Goal: Task Accomplishment & Management: Manage account settings

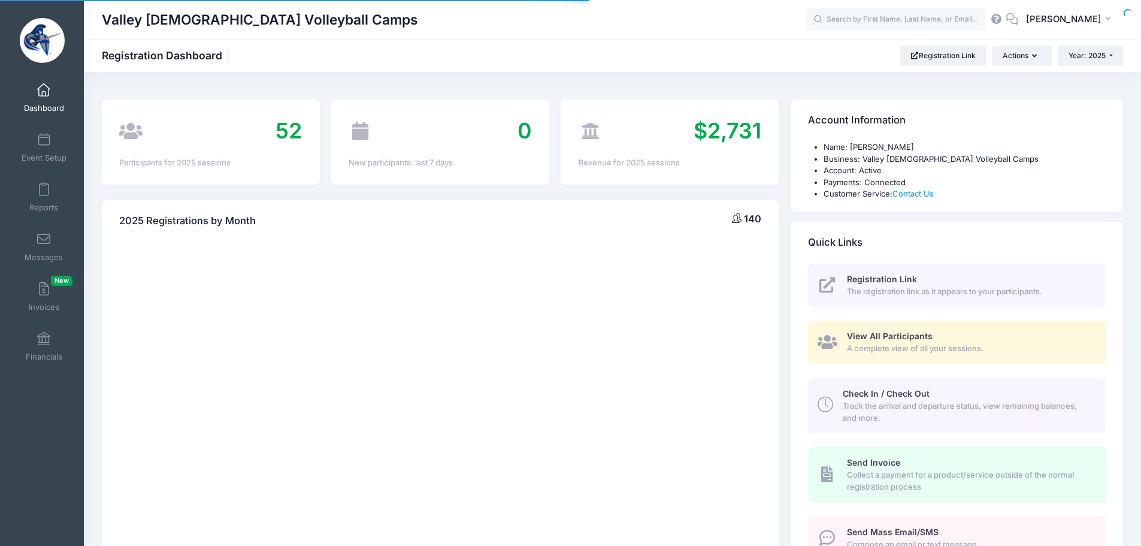
select select
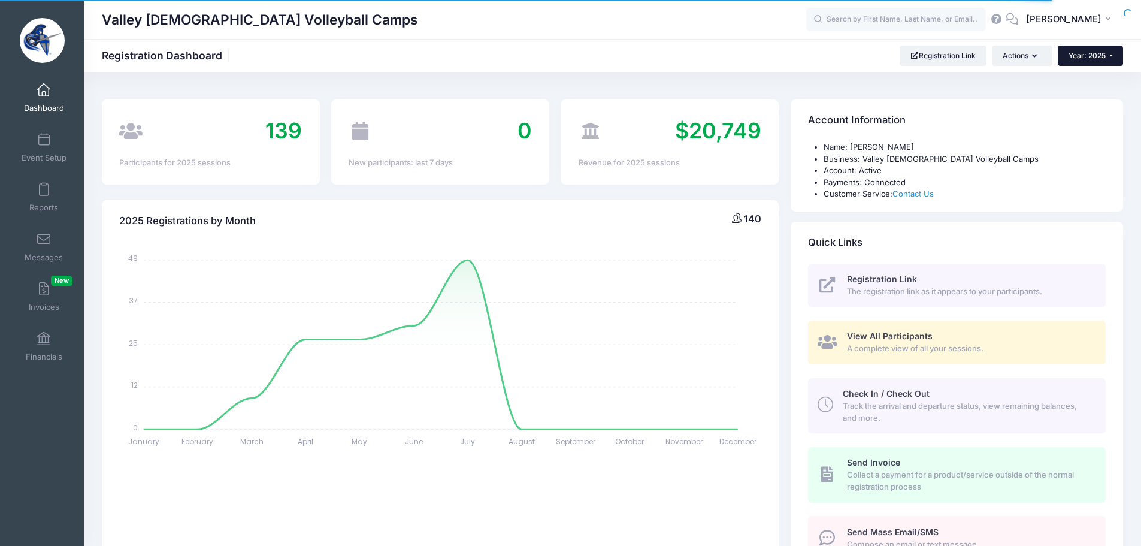
click at [1076, 52] on span "Year: 2025" at bounding box center [1087, 55] width 37 height 9
click at [1077, 20] on span "Tyler Trathen" at bounding box center [1063, 19] width 75 height 13
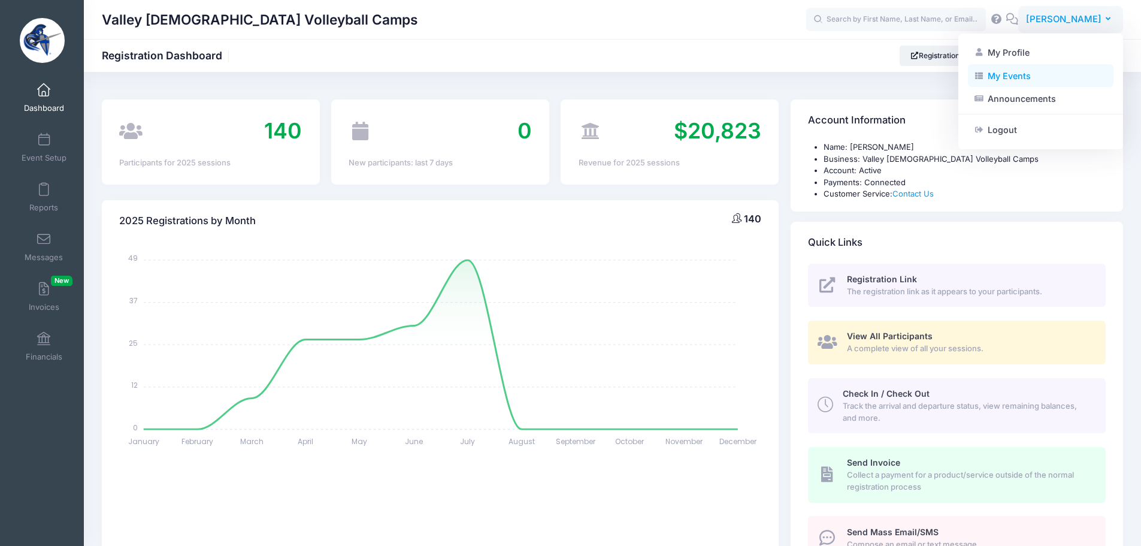
click at [1049, 75] on link "My Events" at bounding box center [1041, 75] width 146 height 23
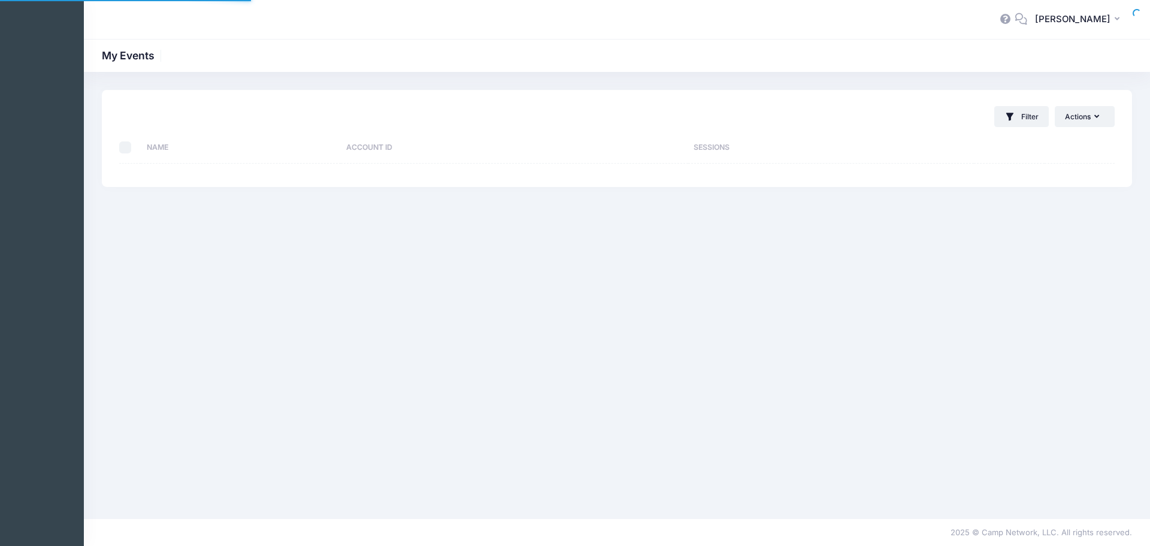
select select "10"
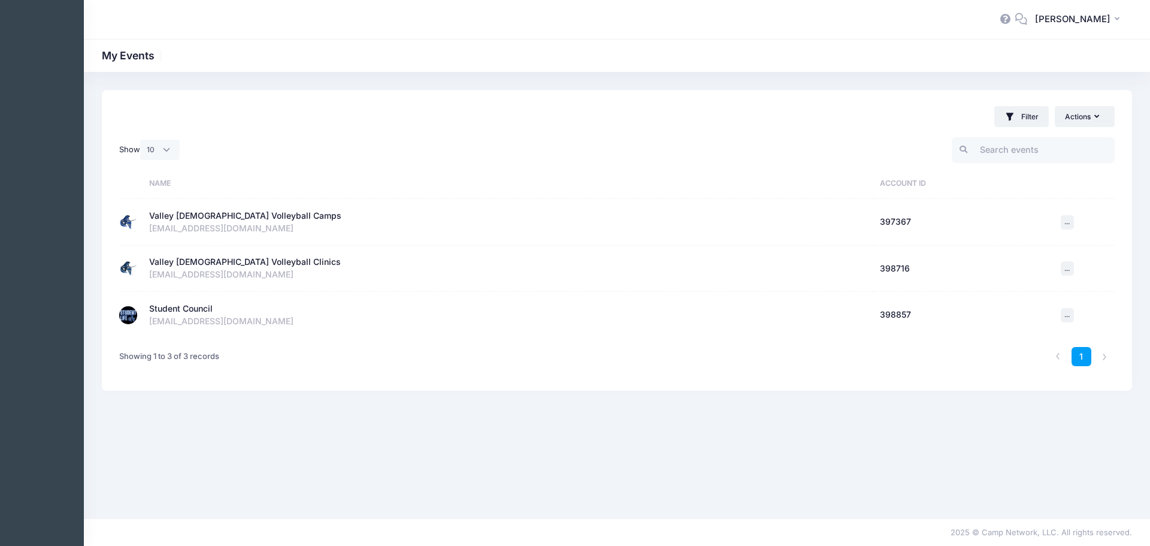
click at [226, 297] on td "Student Council Active Account Id: 398857 ghaagsma@valleychristianaz.org" at bounding box center [508, 315] width 731 height 46
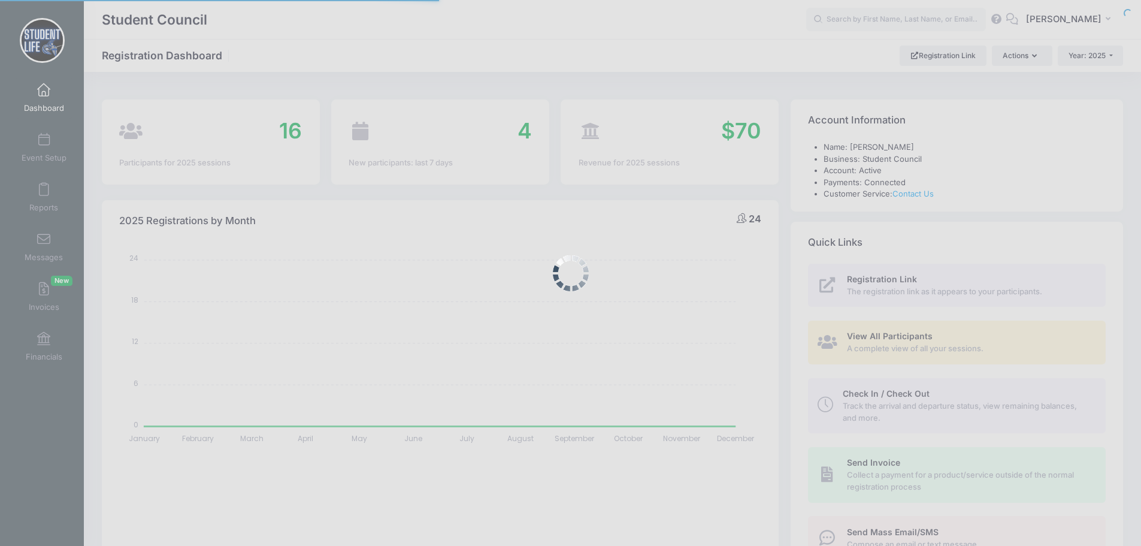
select select
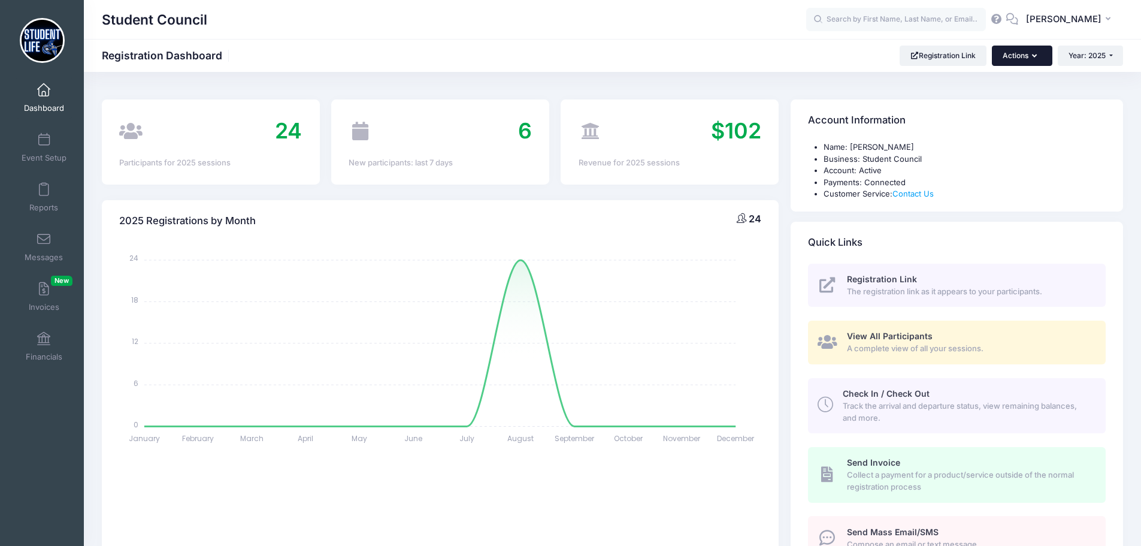
click at [1024, 57] on button "Actions" at bounding box center [1022, 56] width 60 height 20
click at [1060, 20] on span "Tyler Trathen" at bounding box center [1063, 19] width 75 height 13
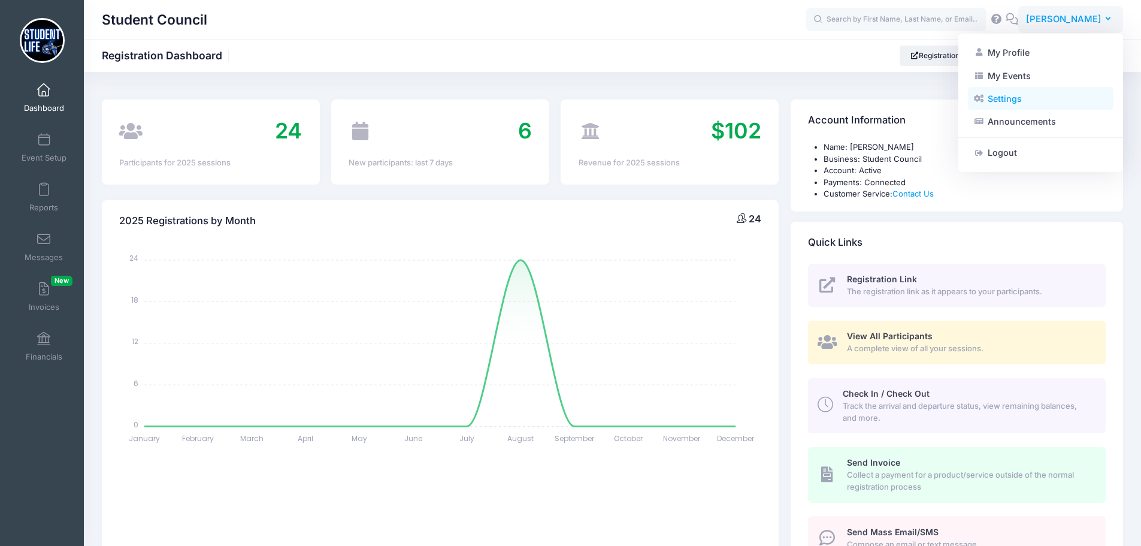
click at [1031, 101] on link "Settings" at bounding box center [1041, 98] width 146 height 23
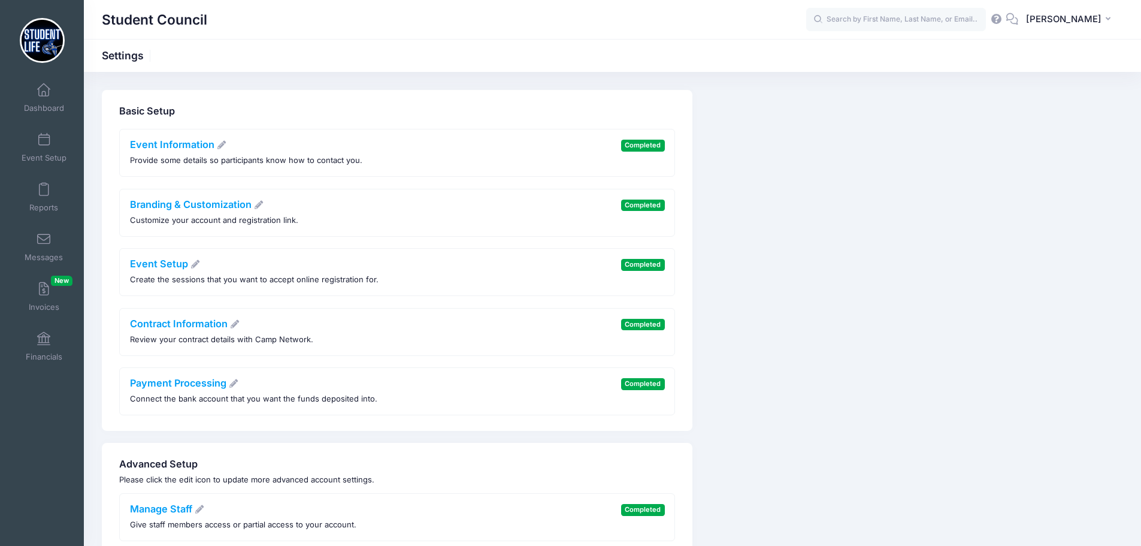
scroll to position [56, 0]
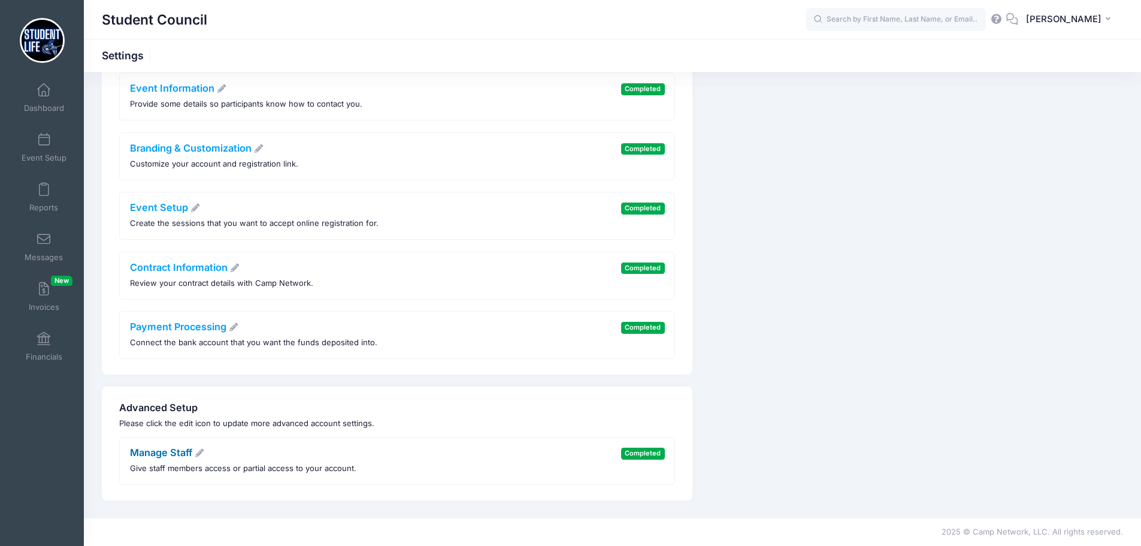
click at [149, 452] on link "Manage Staff" at bounding box center [167, 452] width 75 height 12
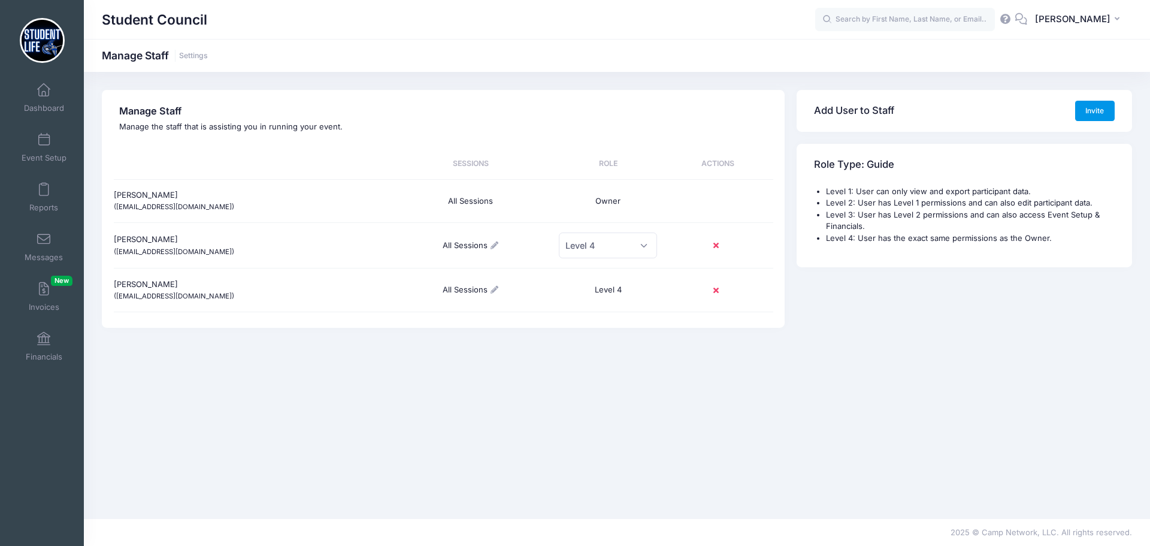
click at [1089, 105] on button "Invite" at bounding box center [1095, 111] width 40 height 20
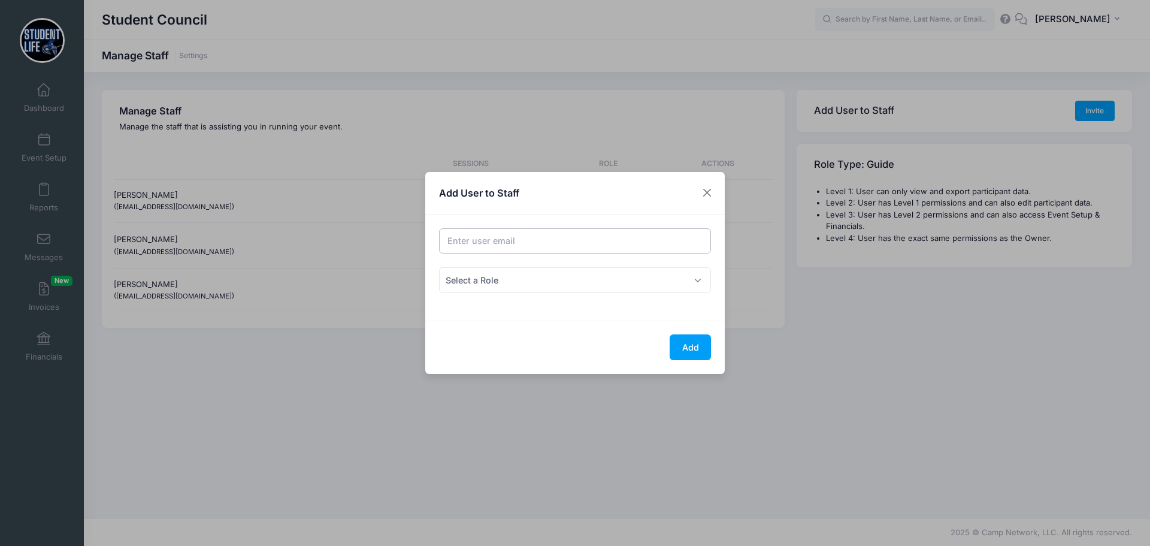
click at [554, 247] on input "Email address" at bounding box center [575, 241] width 273 height 26
type input "mblackmon@valleychristianaz.org"
click at [571, 282] on span "Select a Role" at bounding box center [575, 280] width 273 height 26
click at [565, 297] on div "Role Select a Role Level 1 Level 2 Level 3 Level 4 Level 2" at bounding box center [575, 287] width 284 height 40
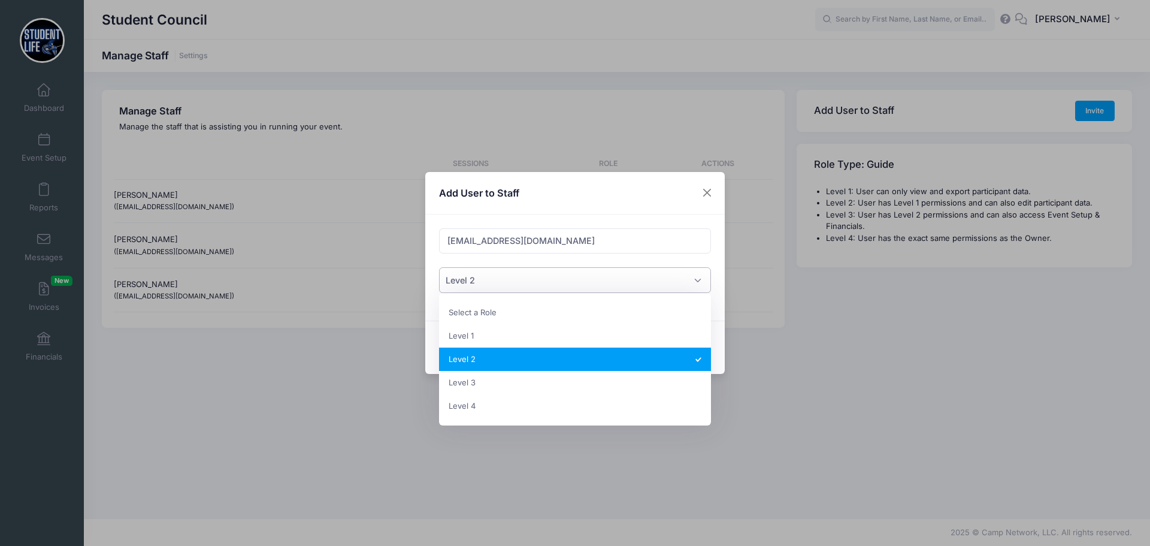
click at [565, 284] on span "Level 2" at bounding box center [575, 280] width 273 height 26
select select "4"
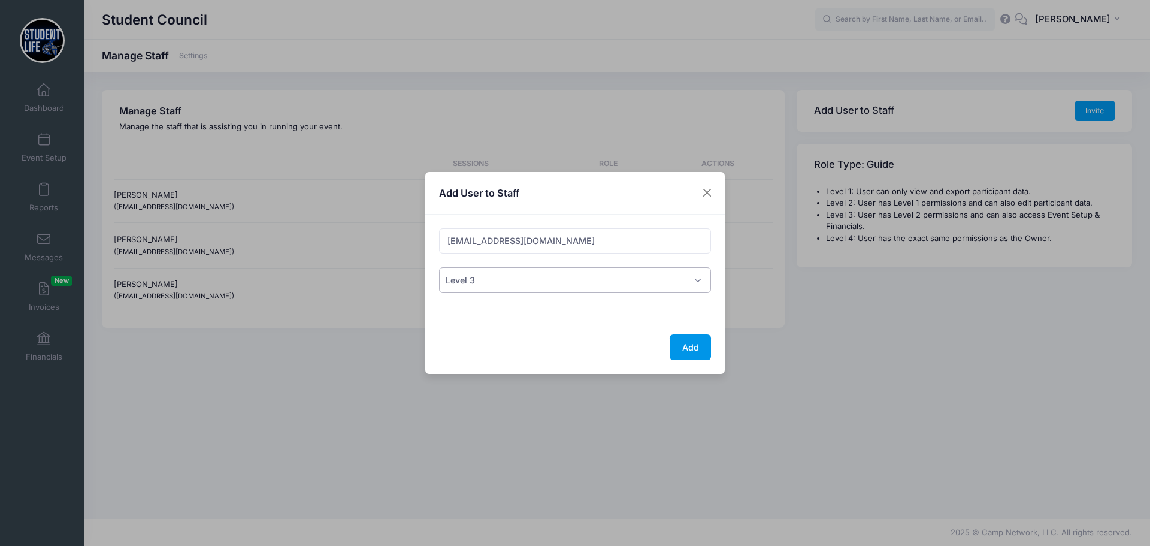
click at [681, 347] on button "Add" at bounding box center [690, 347] width 41 height 26
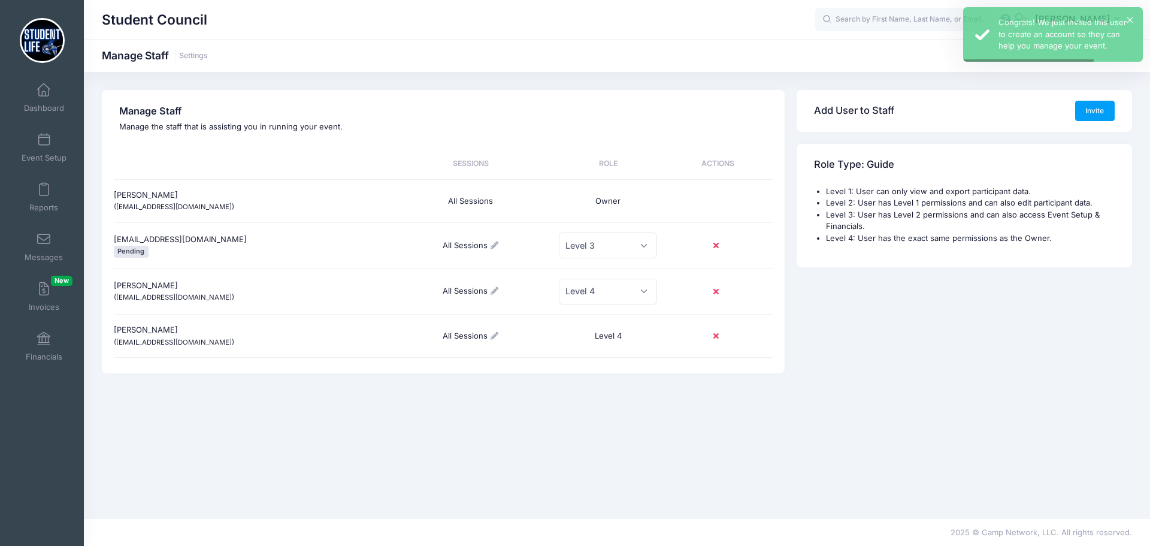
click at [425, 416] on div "Manage Staff Manage the staff that is assisting you in running your event. Sess…" at bounding box center [617, 295] width 1066 height 411
click at [44, 96] on span at bounding box center [44, 90] width 0 height 13
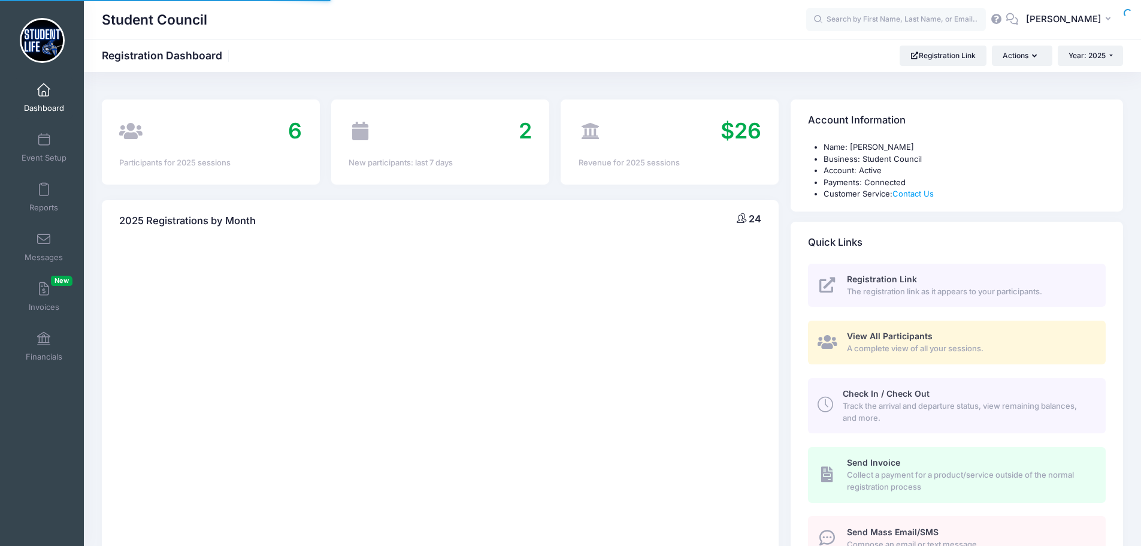
select select
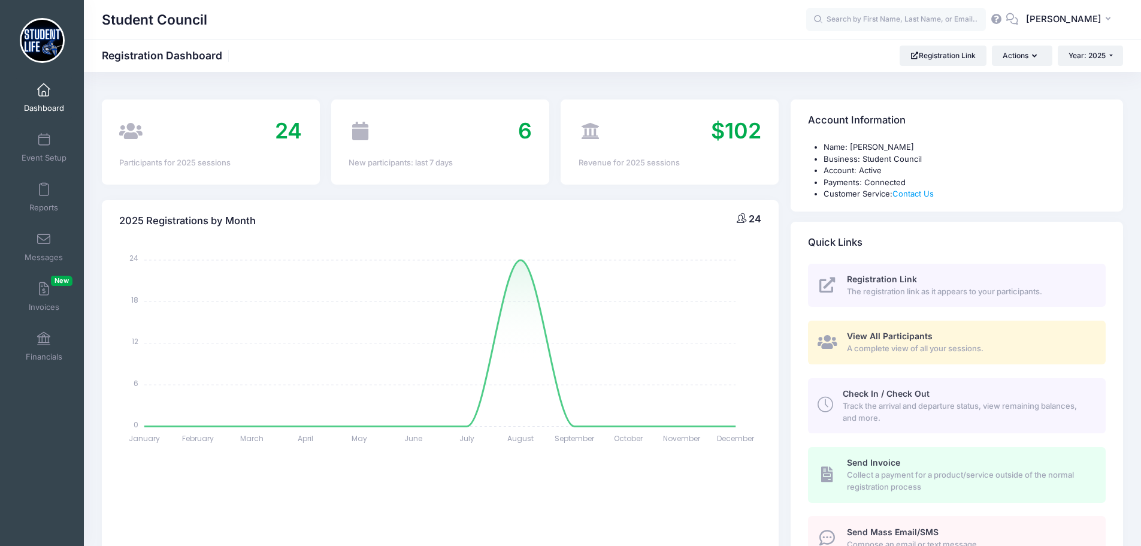
click at [952, 395] on div "Check In / Check Out Track the arrival and departure status, view remaining bal…" at bounding box center [967, 406] width 249 height 36
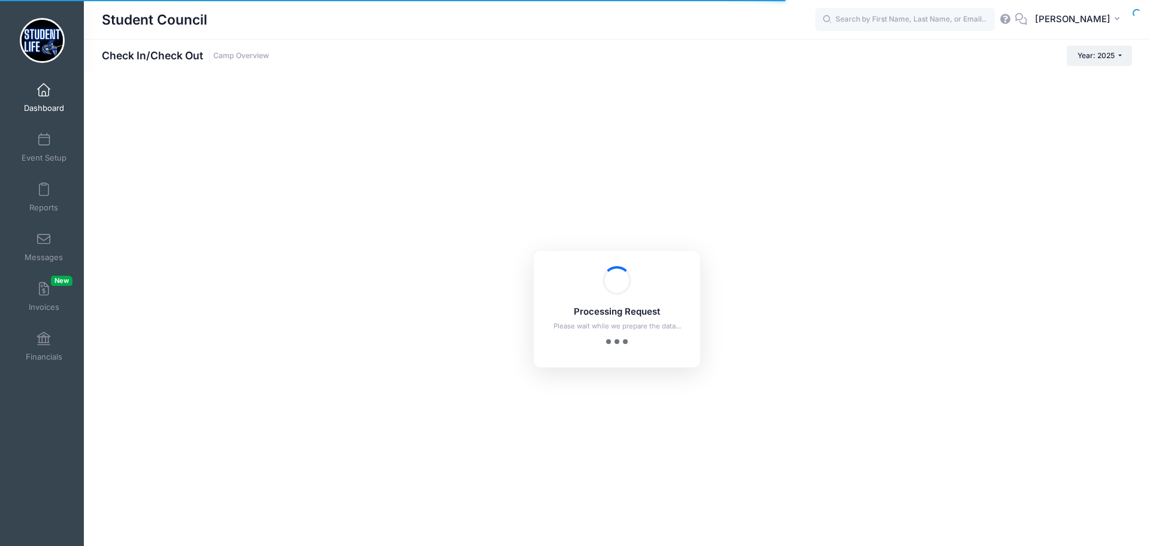
checkbox input "true"
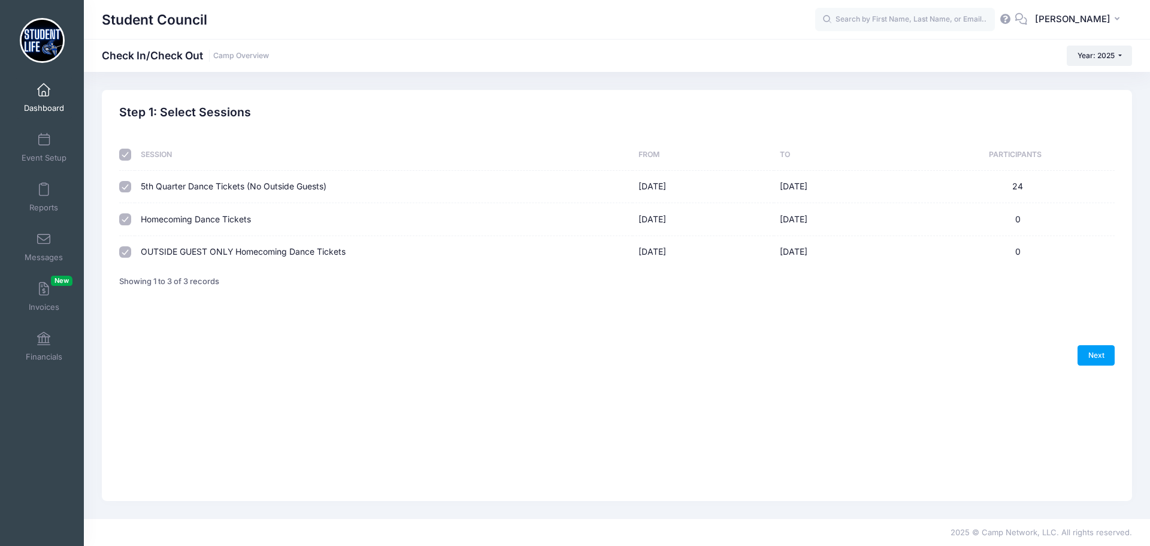
click at [129, 221] on input "checkbox" at bounding box center [125, 219] width 12 height 12
checkbox input "false"
click at [125, 251] on input "checkbox" at bounding box center [125, 252] width 12 height 12
checkbox input "false"
click at [1095, 352] on link "Next" at bounding box center [1096, 355] width 37 height 20
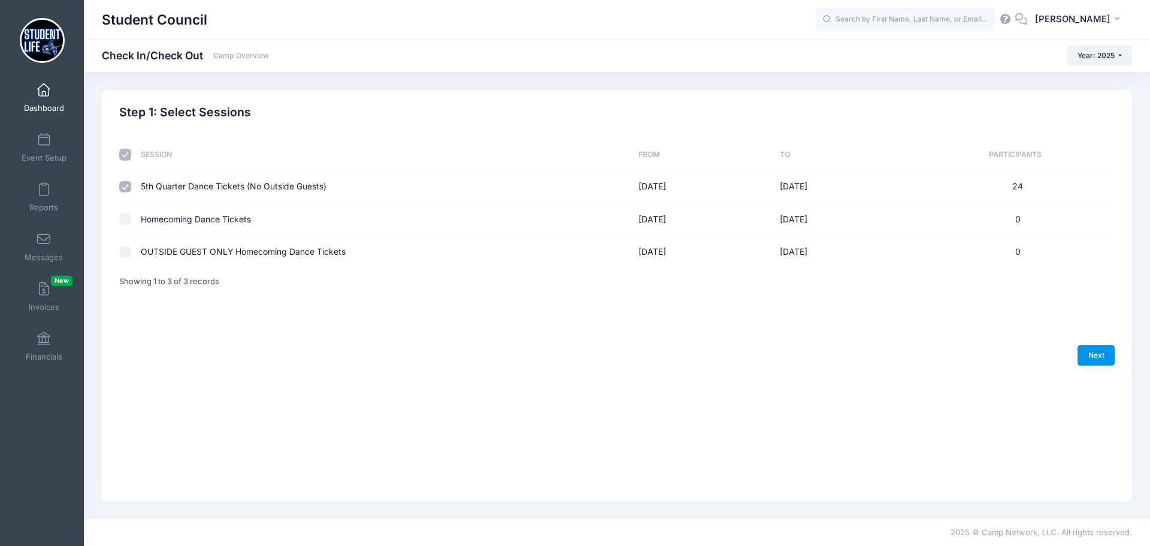
select select "10"
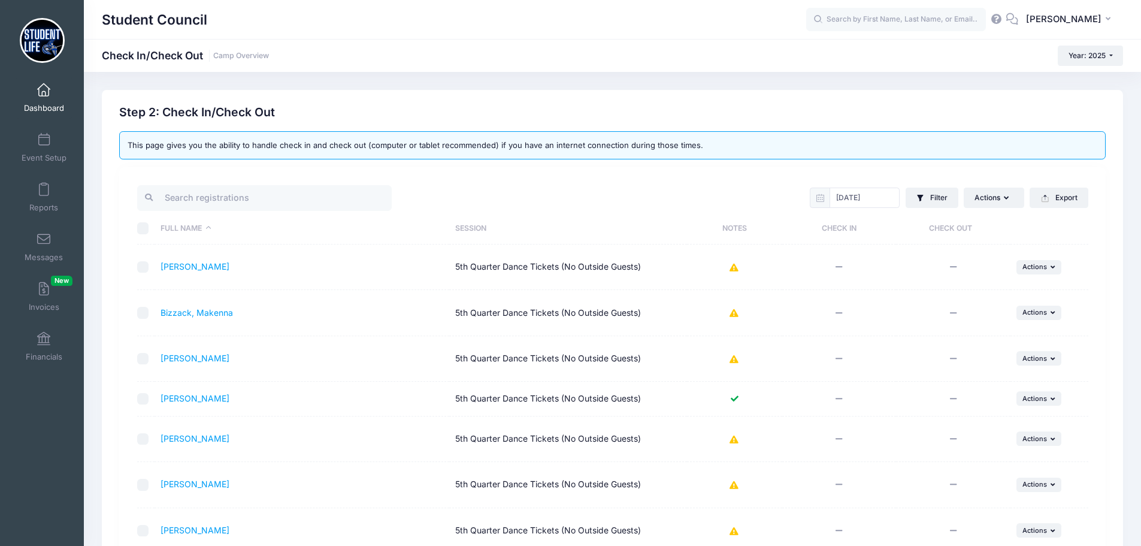
click at [839, 265] on icon at bounding box center [839, 267] width 10 height 8
click at [138, 261] on input "checkbox" at bounding box center [143, 267] width 12 height 12
checkbox input "true"
click at [1008, 201] on button "Actions" at bounding box center [994, 198] width 60 height 20
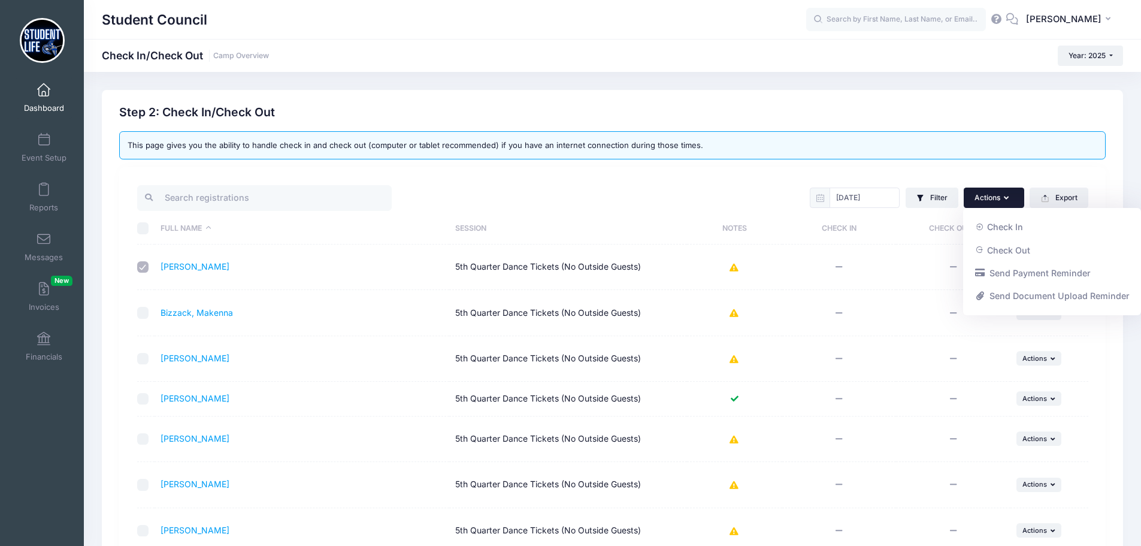
click at [1008, 201] on button "Actions" at bounding box center [994, 198] width 60 height 20
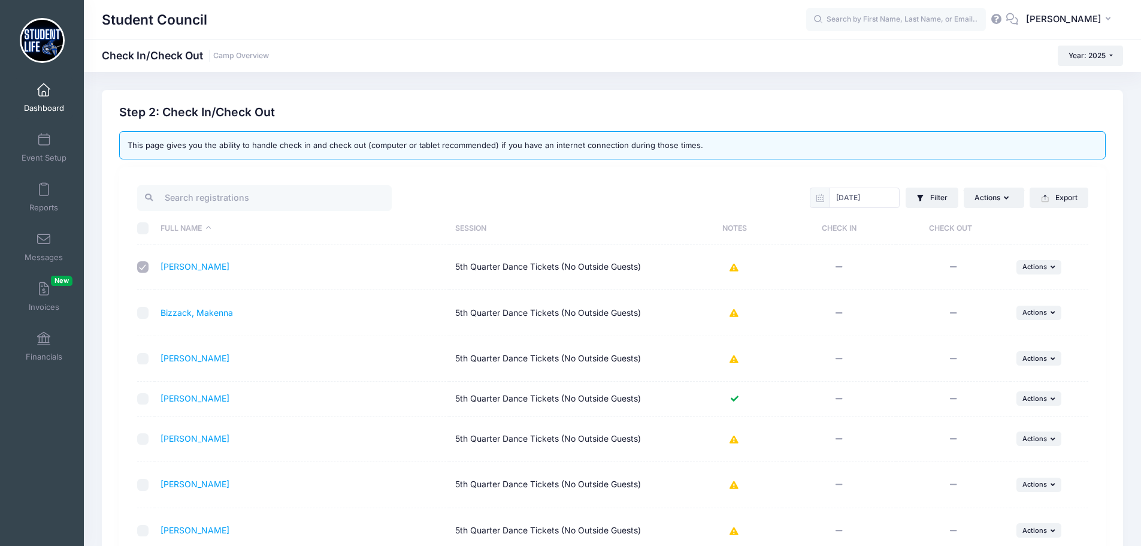
click at [642, 208] on div "08/19/2025 Filter Filter Options Check In/Out Status: Not Checked In Checked In…" at bounding box center [854, 197] width 482 height 29
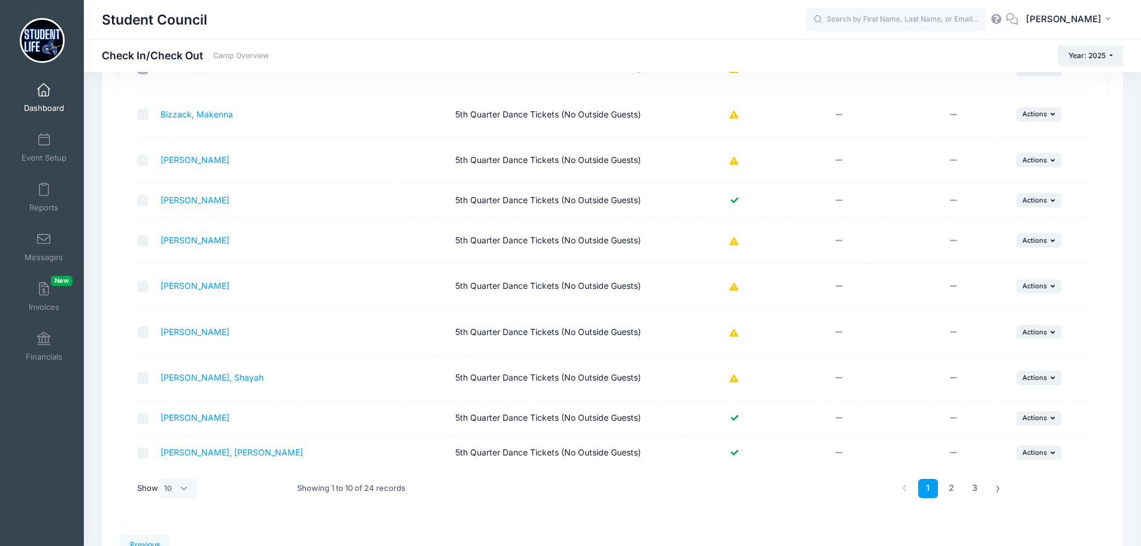
scroll to position [88, 0]
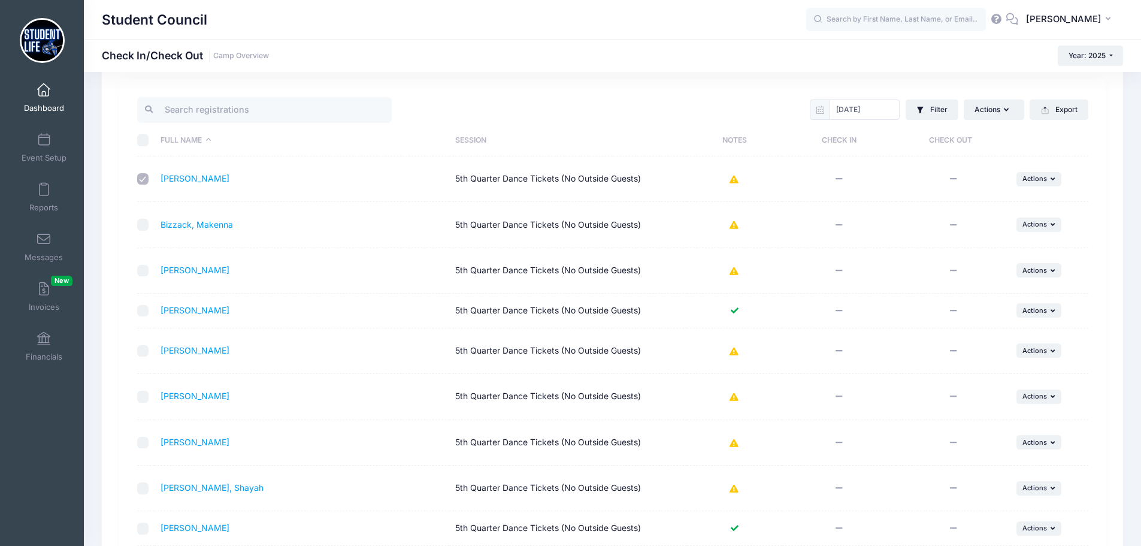
click at [734, 352] on icon at bounding box center [735, 352] width 10 height 0
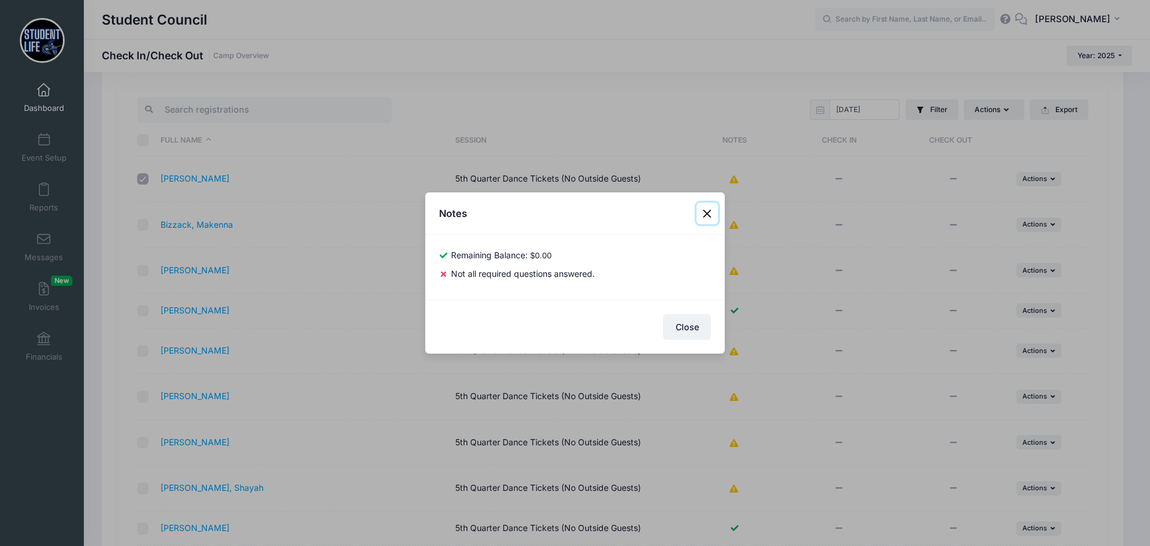
click at [708, 213] on button "Close" at bounding box center [708, 213] width 22 height 22
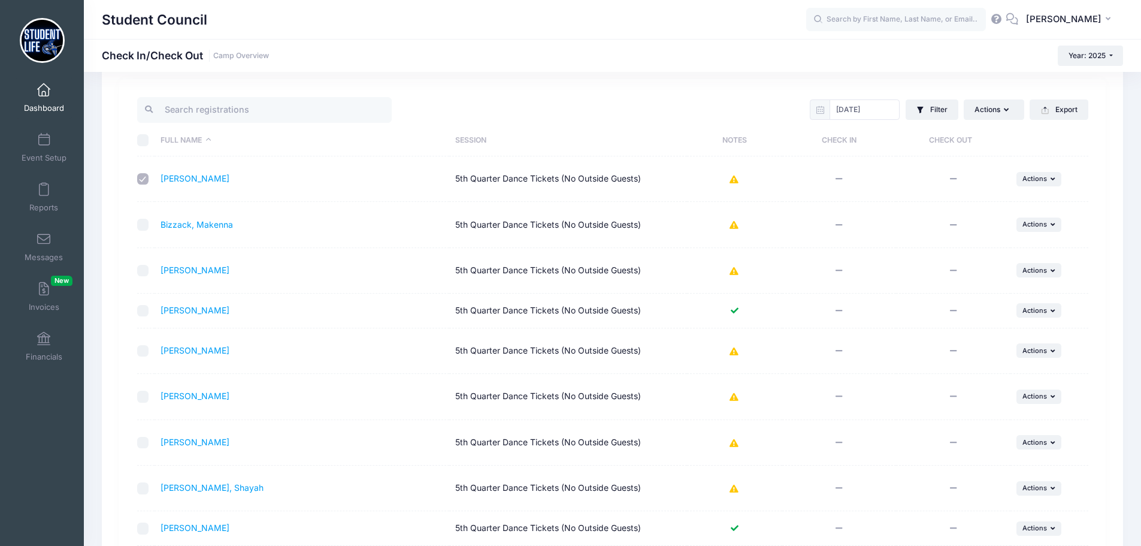
click at [736, 229] on button at bounding box center [735, 225] width 10 height 26
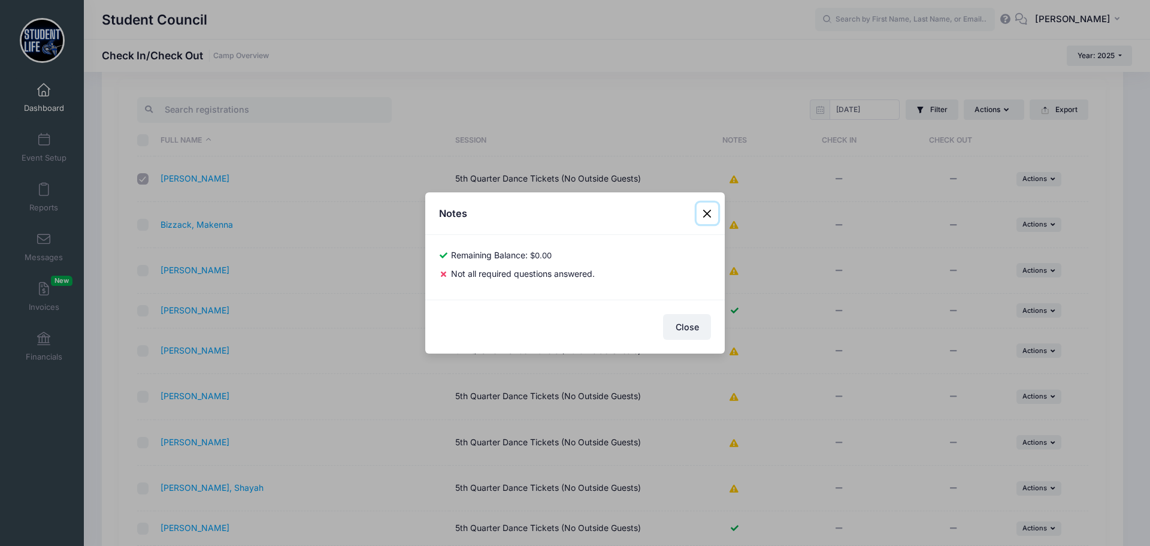
click at [710, 213] on button "Close" at bounding box center [708, 213] width 22 height 22
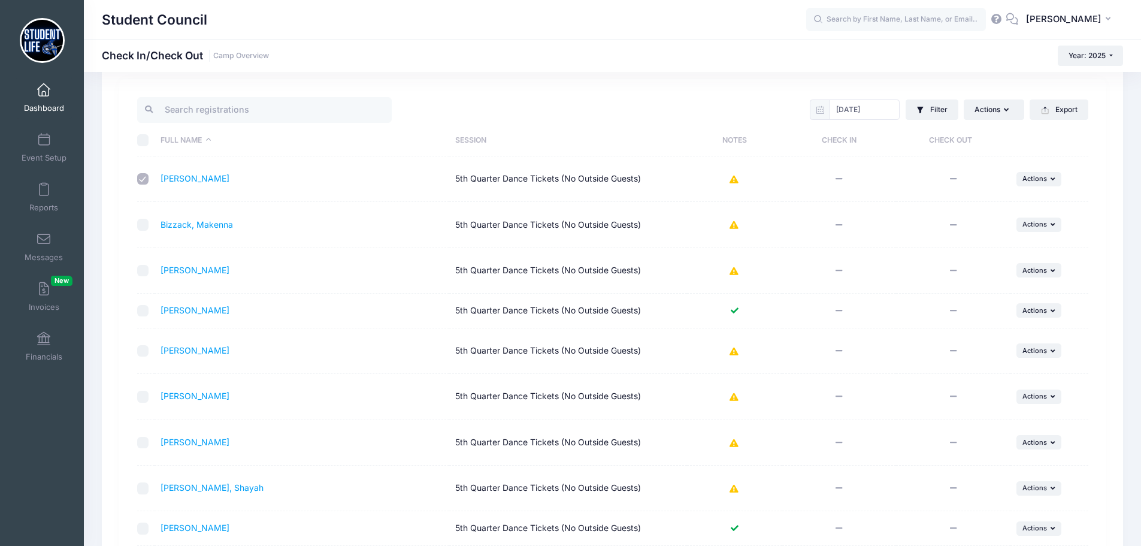
click at [736, 307] on icon at bounding box center [735, 311] width 10 height 8
click at [736, 309] on icon at bounding box center [735, 311] width 10 height 8
click at [734, 312] on icon at bounding box center [735, 311] width 10 height 8
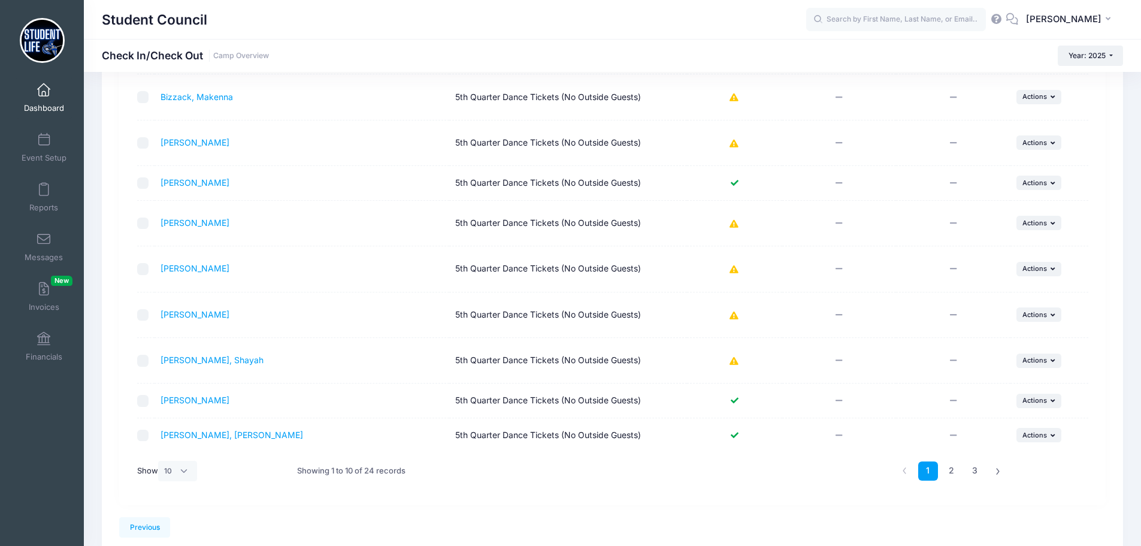
scroll to position [268, 0]
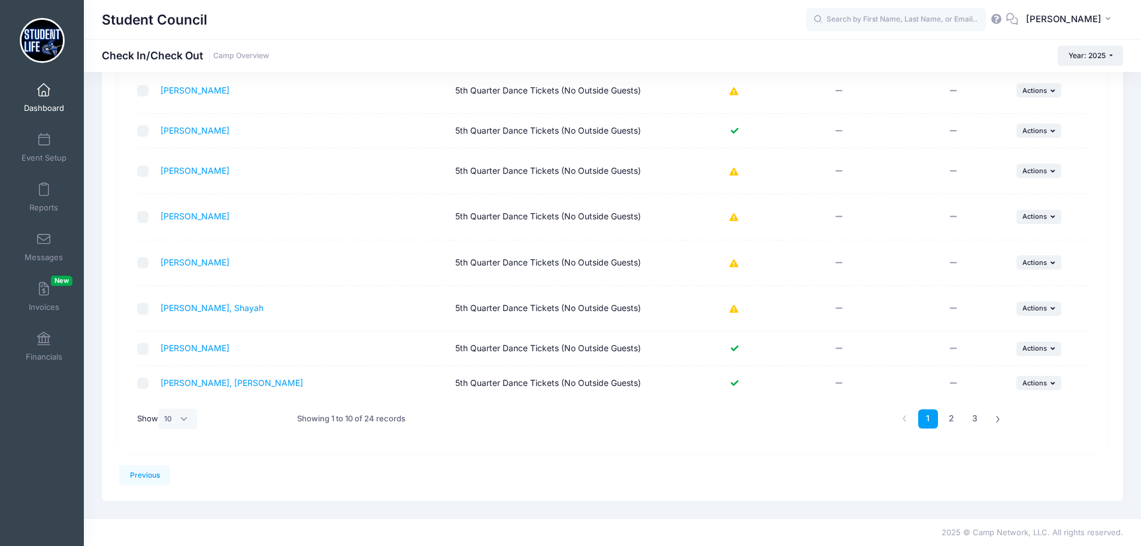
click at [740, 349] on td at bounding box center [734, 348] width 95 height 35
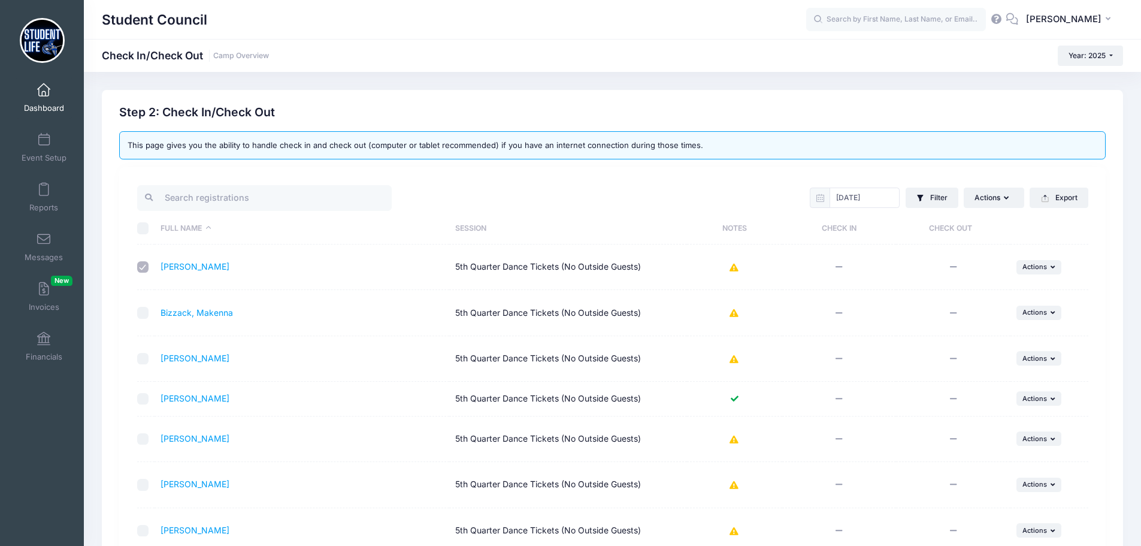
click at [58, 98] on link "Dashboard" at bounding box center [44, 98] width 57 height 42
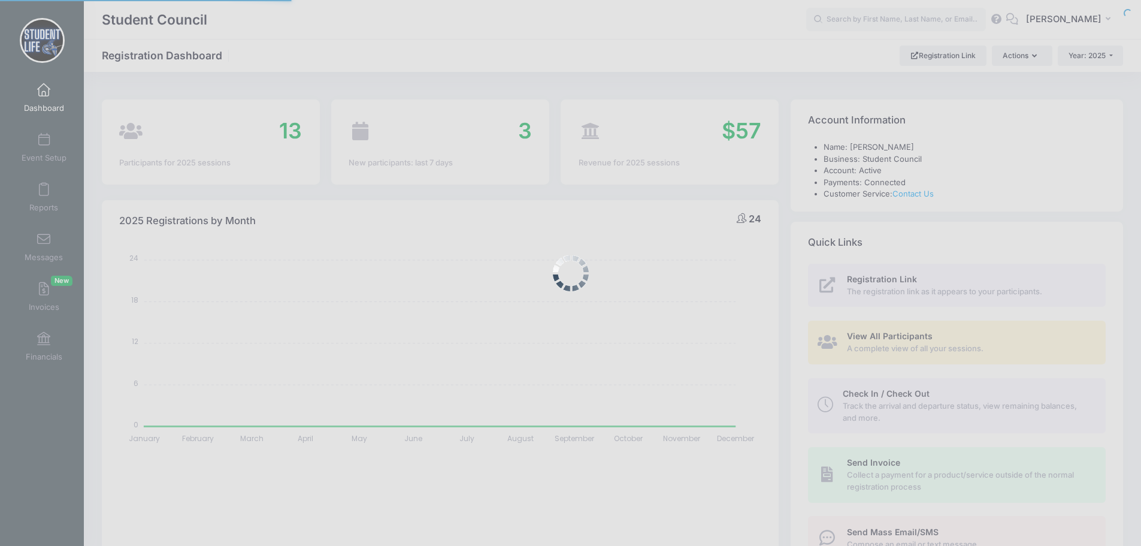
select select
